Goal: Information Seeking & Learning: Learn about a topic

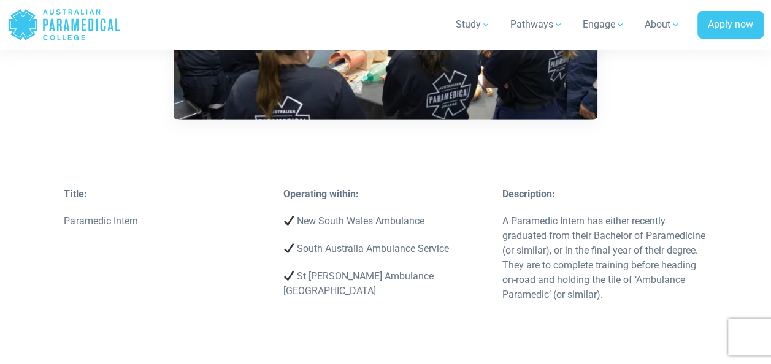
scroll to position [1780, 0]
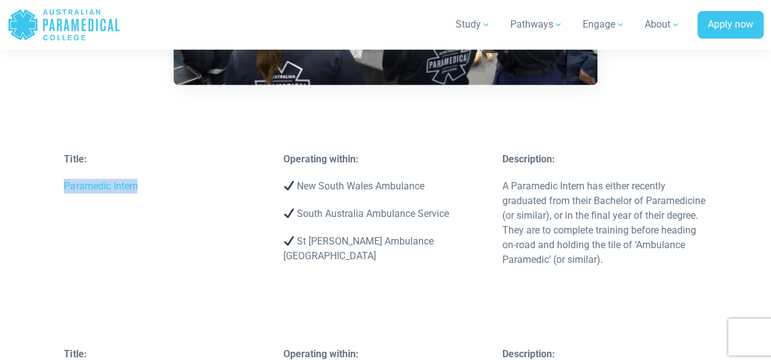
drag, startPoint x: 66, startPoint y: 170, endPoint x: 146, endPoint y: 170, distance: 80.4
click at [146, 179] on p "Paramedic Intern" at bounding box center [166, 186] width 204 height 15
copy p "Paramedic Intern"
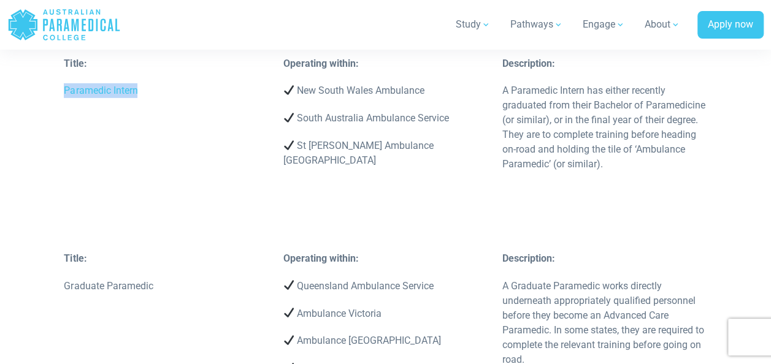
scroll to position [1884, 0]
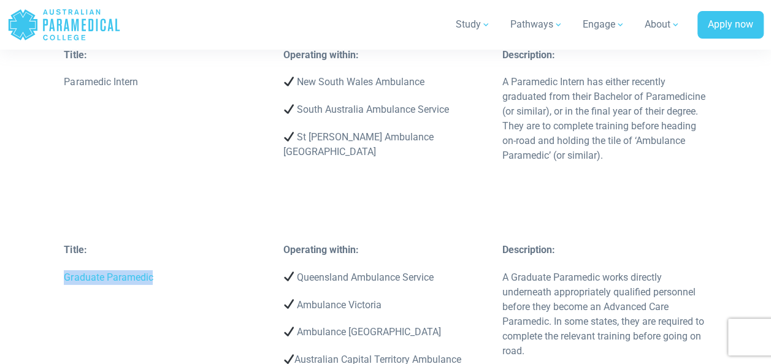
drag, startPoint x: 65, startPoint y: 261, endPoint x: 159, endPoint y: 266, distance: 94.0
click at [159, 270] on p "Graduate Paramedic" at bounding box center [166, 277] width 204 height 15
copy p "Graduate Paramedic"
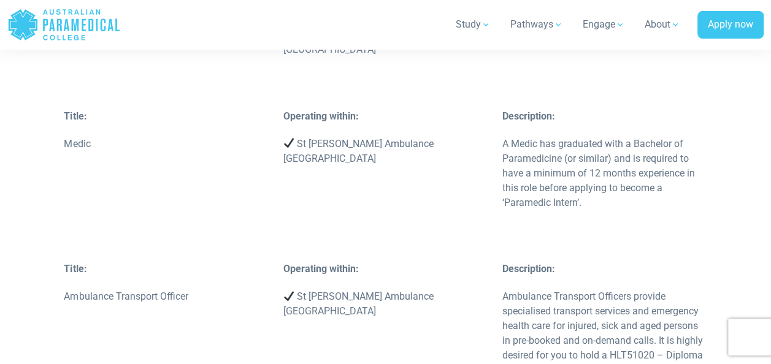
scroll to position [2347, 0]
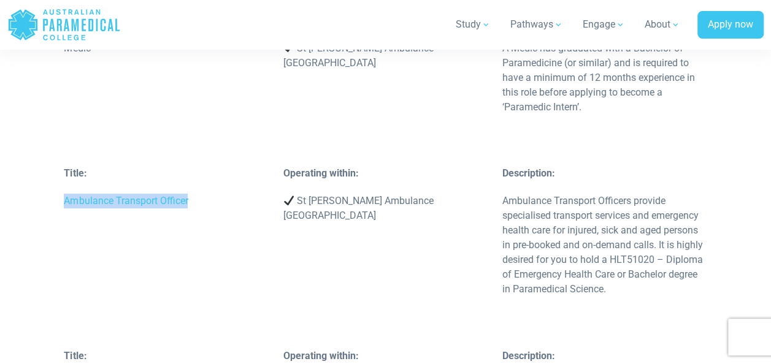
drag, startPoint x: 64, startPoint y: 169, endPoint x: 203, endPoint y: 166, distance: 138.7
click at [203, 194] on p "Ambulance Transport Officer" at bounding box center [166, 201] width 204 height 15
copy p "Ambulance Transport Officer"
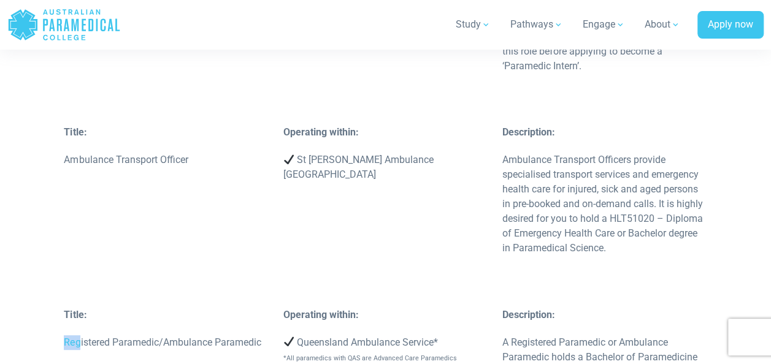
drag, startPoint x: 63, startPoint y: 353, endPoint x: 82, endPoint y: 356, distance: 19.8
drag, startPoint x: 82, startPoint y: 356, endPoint x: 67, endPoint y: 312, distance: 46.6
click at [67, 334] on p "Registered Paramedic/Ambulance Paramedic" at bounding box center [166, 341] width 204 height 15
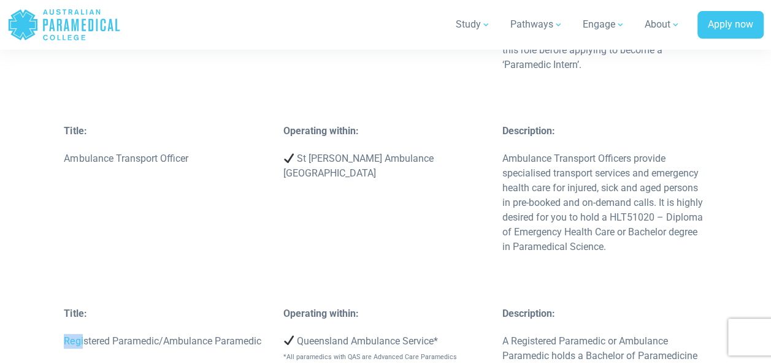
click at [63, 312] on div "Title: Registered Paramedic/Ambulance Paramedic" at bounding box center [165, 334] width 219 height 55
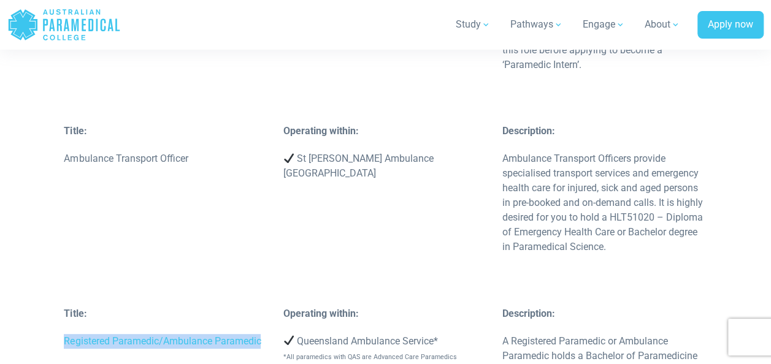
drag, startPoint x: 64, startPoint y: 312, endPoint x: 263, endPoint y: 312, distance: 199.3
click at [263, 334] on p "Registered Paramedic/Ambulance Paramedic" at bounding box center [166, 341] width 204 height 15
copy p "Registered Paramedic/Ambulance Paramedic"
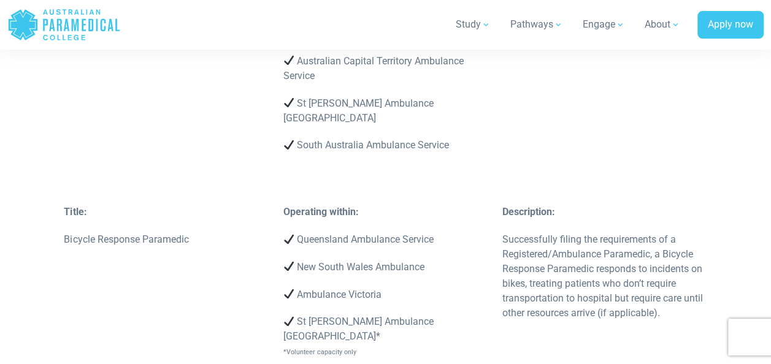
scroll to position [2860, 0]
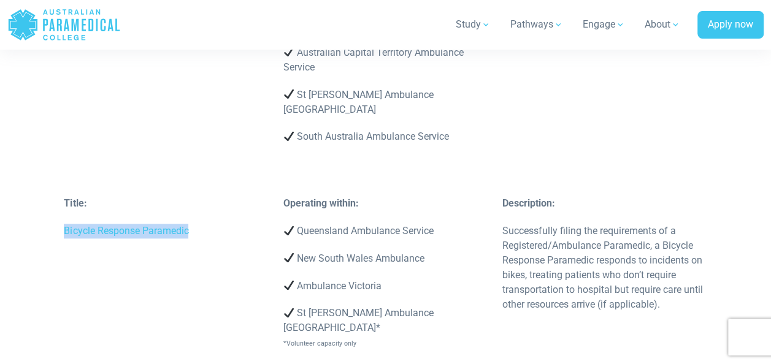
drag, startPoint x: 63, startPoint y: 173, endPoint x: 199, endPoint y: 181, distance: 137.0
click at [199, 196] on div "Title: Bicycle Response Paramedic" at bounding box center [165, 223] width 219 height 55
copy p "Bicycle Response Paramedic"
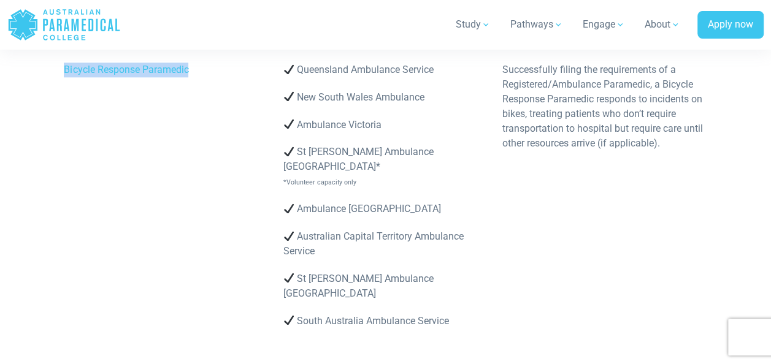
scroll to position [3109, 0]
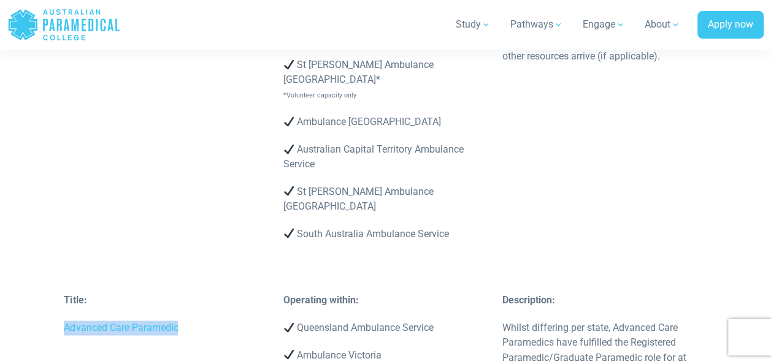
drag, startPoint x: 67, startPoint y: 243, endPoint x: 191, endPoint y: 252, distance: 124.9
click at [191, 293] on div "Title: Advanced Care Paramedic" at bounding box center [165, 320] width 219 height 55
copy p "Advanced Care Paramedic"
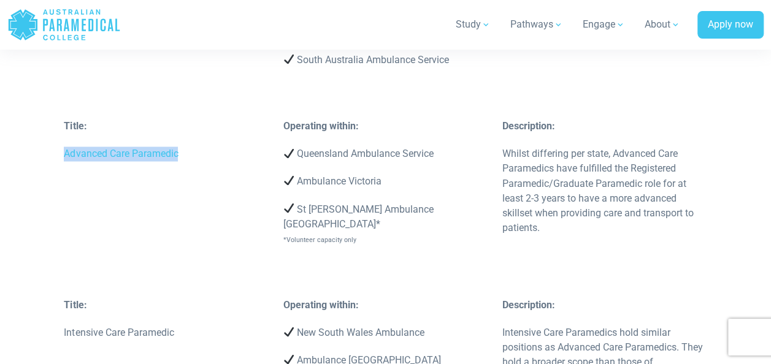
scroll to position [3300, 0]
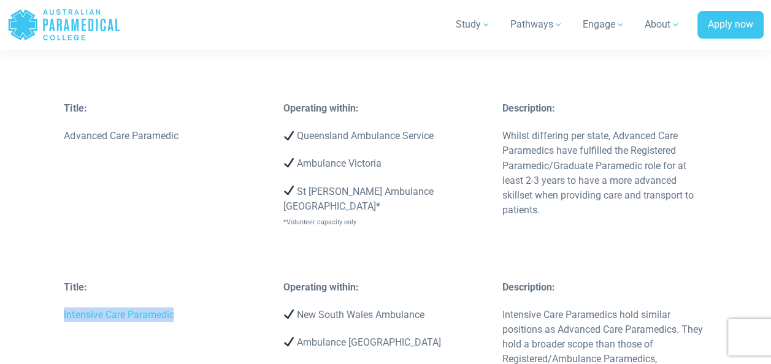
drag, startPoint x: 64, startPoint y: 213, endPoint x: 179, endPoint y: 207, distance: 114.8
click at [179, 280] on div "Title: Intensive Care Paramedic" at bounding box center [165, 307] width 219 height 55
copy p "Intensive Care Paramedic"
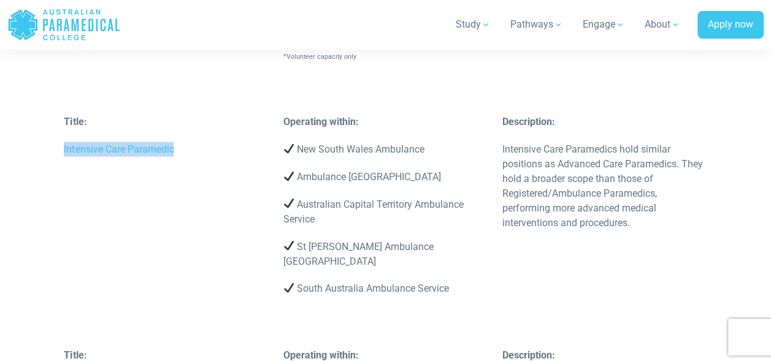
scroll to position [3492, 0]
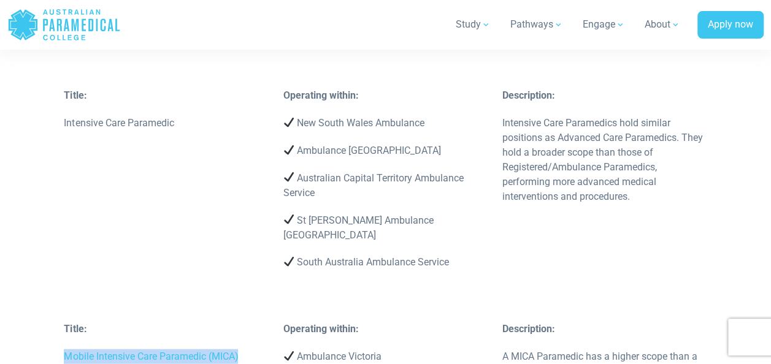
drag, startPoint x: 63, startPoint y: 243, endPoint x: 240, endPoint y: 259, distance: 178.6
click at [240, 322] on div "Title: Mobile Intensive Care Paramedic (MICA)" at bounding box center [165, 349] width 219 height 55
copy p "Mobile Intensive Care Paramedic (MICA)"
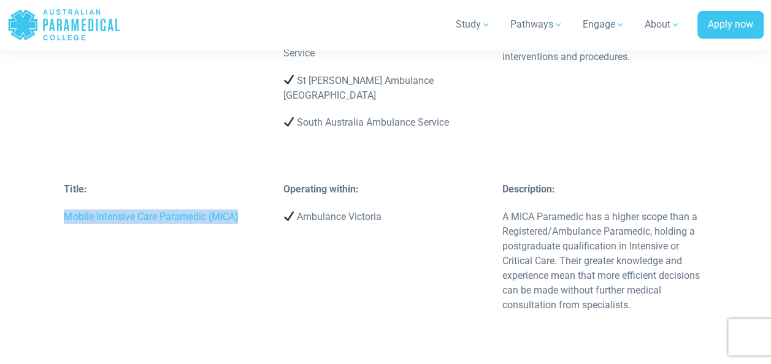
scroll to position [3684, 0]
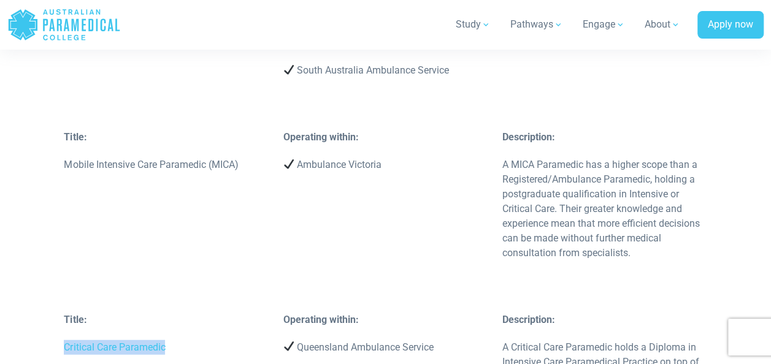
drag, startPoint x: 65, startPoint y: 232, endPoint x: 172, endPoint y: 239, distance: 106.9
click at [172, 340] on p "Critical Care Paramedic" at bounding box center [166, 347] width 204 height 15
copy p "Critical Care Paramedic"
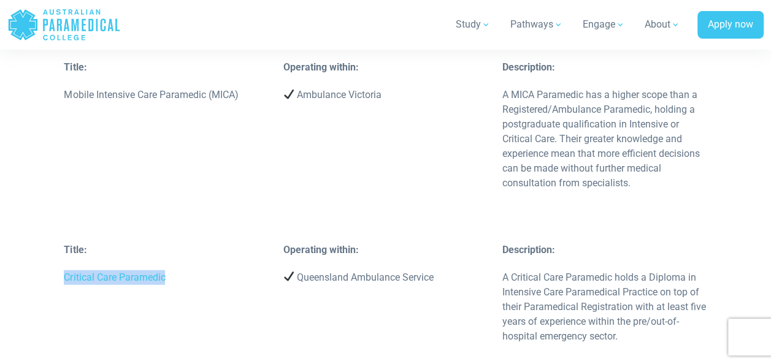
scroll to position [3884, 0]
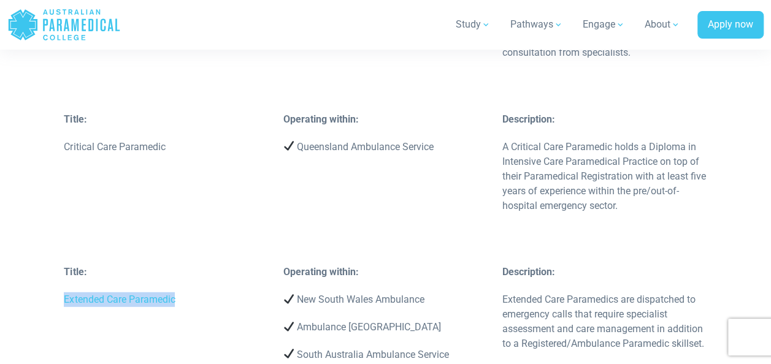
drag, startPoint x: 61, startPoint y: 183, endPoint x: 185, endPoint y: 195, distance: 124.4
click at [185, 265] on div "Title: Extended Care Paramedic" at bounding box center [165, 292] width 219 height 55
copy p "Extended Care Paramedic"
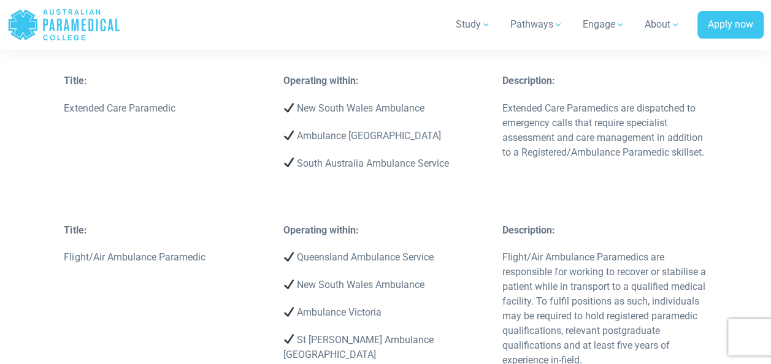
scroll to position [4093, 0]
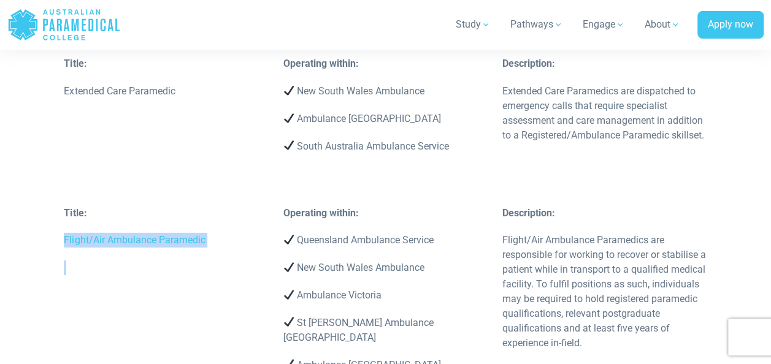
drag, startPoint x: 61, startPoint y: 126, endPoint x: 213, endPoint y: 136, distance: 151.9
click at [213, 206] on div "Title: Flight/Air Ambulance Paramedic" at bounding box center [165, 247] width 219 height 82
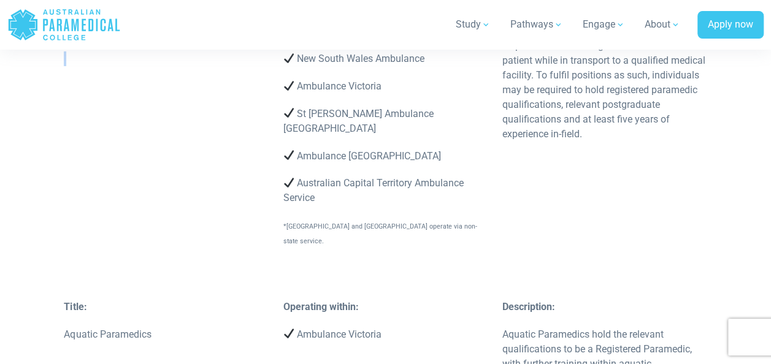
scroll to position [4328, 0]
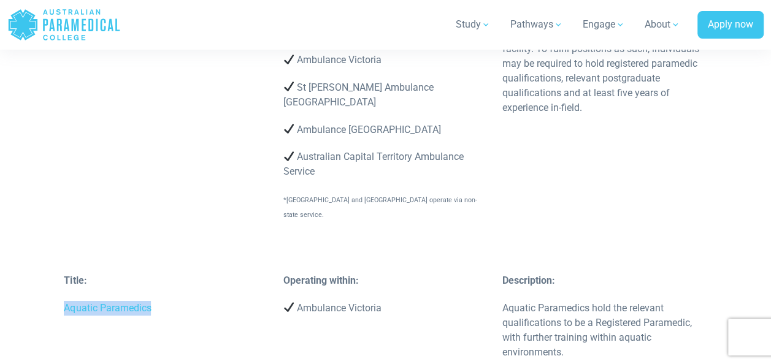
drag, startPoint x: 65, startPoint y: 161, endPoint x: 182, endPoint y: 167, distance: 116.7
click at [182, 301] on p "Aquatic Paramedics" at bounding box center [166, 308] width 204 height 15
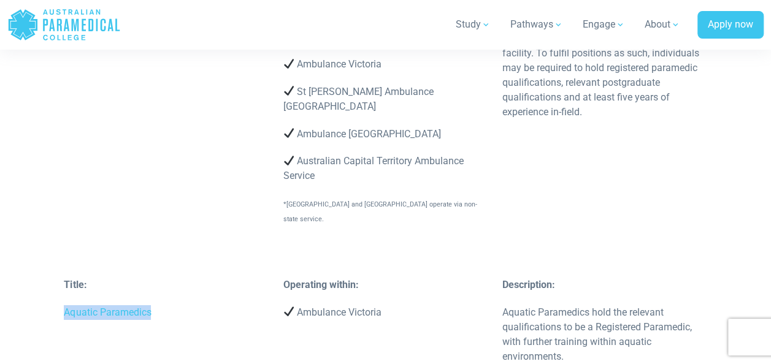
scroll to position [4342, 0]
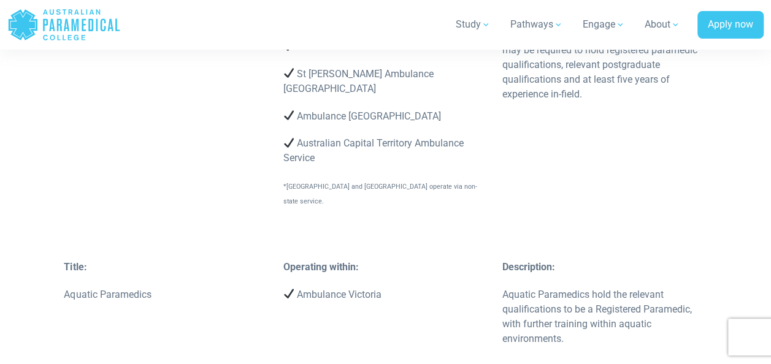
drag, startPoint x: 66, startPoint y: 285, endPoint x: 137, endPoint y: 308, distance: 74.7
